Goal: Entertainment & Leisure: Consume media (video, audio)

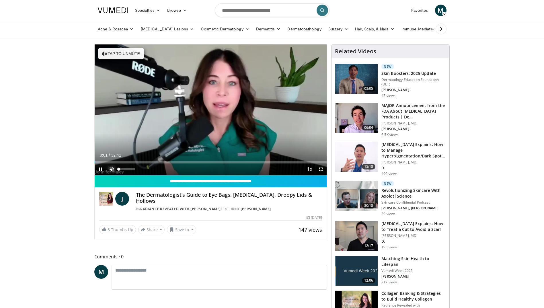
click at [111, 169] on span "Video Player" at bounding box center [111, 169] width 11 height 11
click at [110, 169] on span "Video Player" at bounding box center [111, 169] width 11 height 11
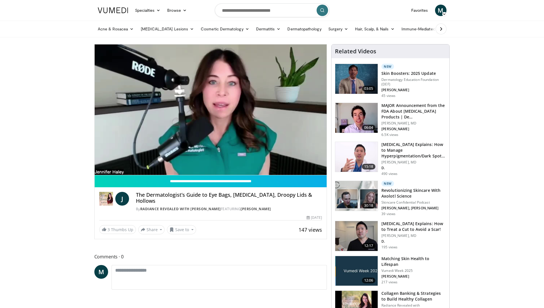
click at [110, 169] on video-js "**********" at bounding box center [211, 109] width 232 height 131
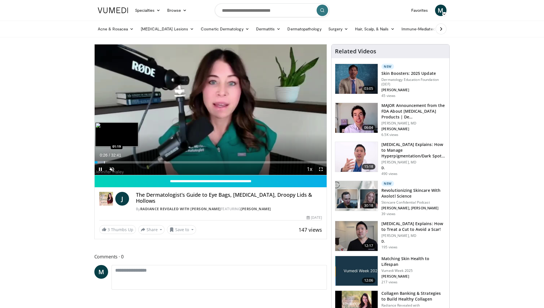
click at [104, 162] on div "Progress Bar" at bounding box center [104, 162] width 1 height 2
click at [110, 169] on span "Video Player" at bounding box center [111, 169] width 11 height 11
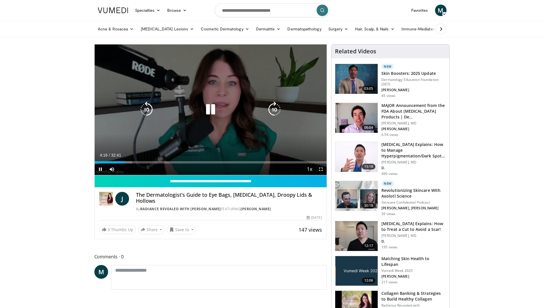
click at [211, 108] on icon "Video Player" at bounding box center [211, 110] width 16 height 16
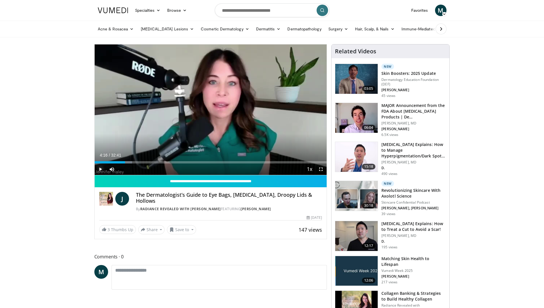
click at [99, 170] on span "Video Player" at bounding box center [100, 169] width 11 height 11
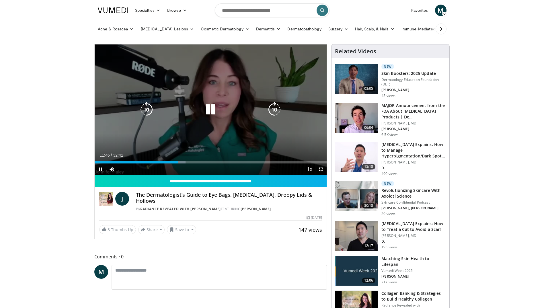
click at [212, 109] on icon "Video Player" at bounding box center [211, 110] width 16 height 16
